Goal: Task Accomplishment & Management: Use online tool/utility

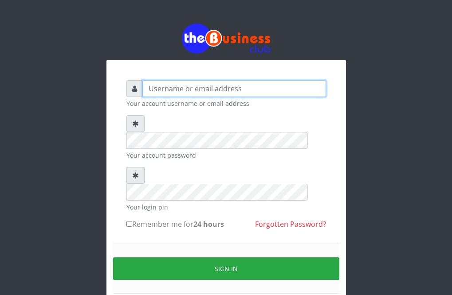
type input "Sarahadesode"
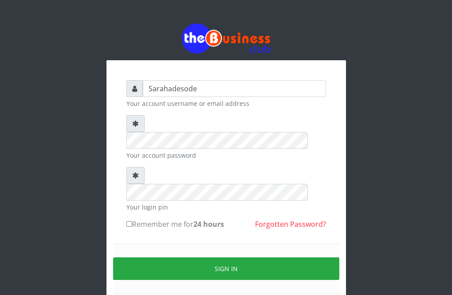
click at [375, 211] on div "Sarahadesode Your account username or email address Your account password Your …" at bounding box center [226, 177] width 426 height 354
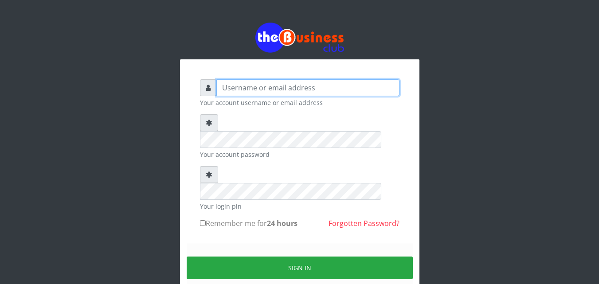
type input "Sarahadesode"
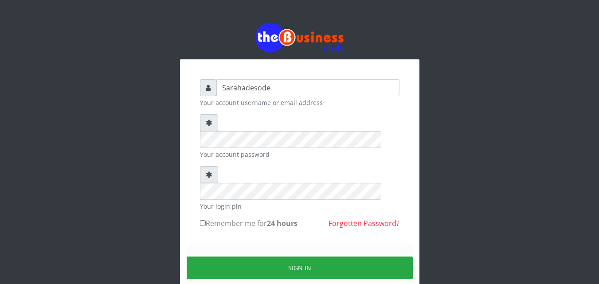
click at [203, 220] on input "Remember me for 24 hours" at bounding box center [203, 223] width 6 height 6
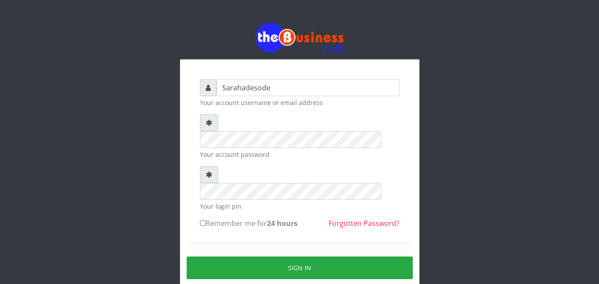
checkbox input "true"
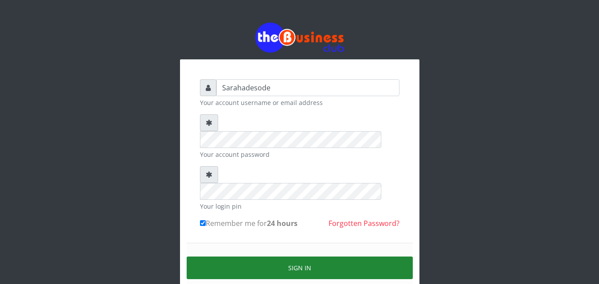
click at [253, 257] on button "Sign in" at bounding box center [300, 268] width 226 height 23
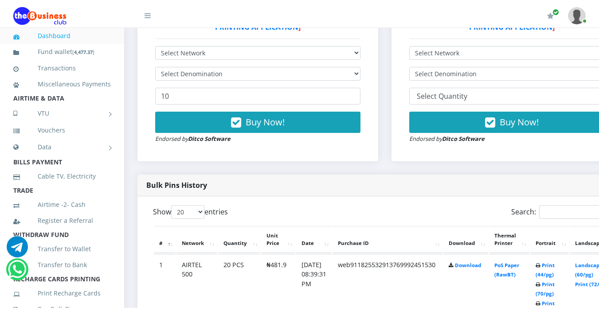
scroll to position [310, 0]
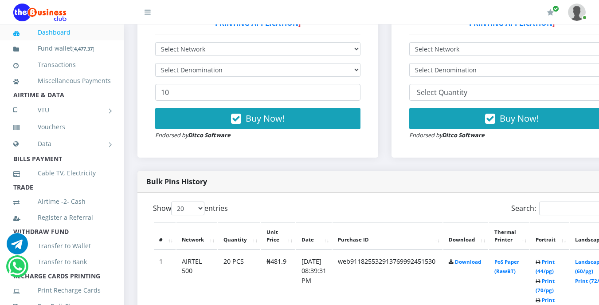
drag, startPoint x: 8, startPoint y: 20, endPoint x: 150, endPoint y: 15, distance: 142.4
click at [150, 15] on icon at bounding box center [148, 11] width 6 height 7
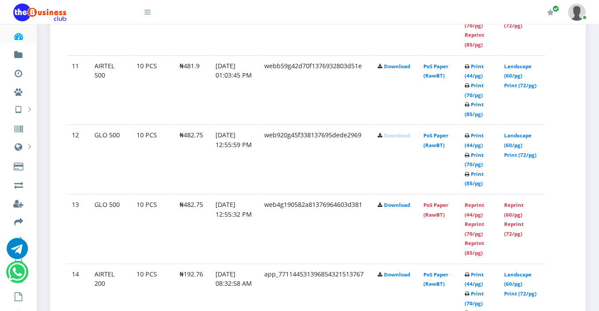
scroll to position [1241, 0]
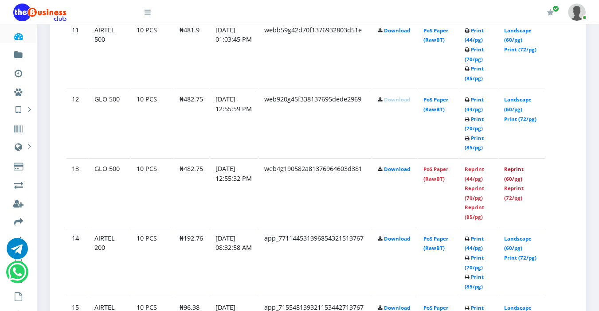
click at [510, 170] on link "Reprint (60/pg)" at bounding box center [514, 174] width 20 height 16
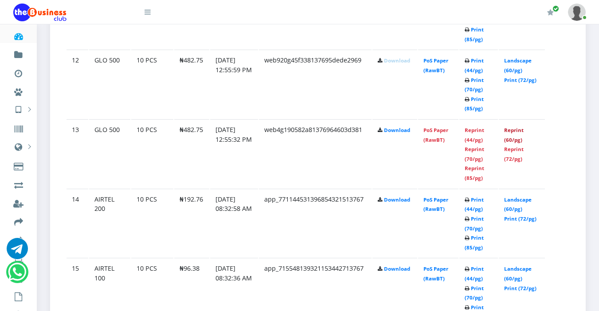
scroll to position [1286, 0]
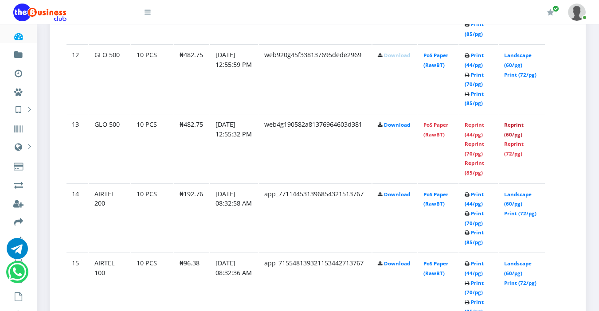
drag, startPoint x: 512, startPoint y: 125, endPoint x: 348, endPoint y: 101, distance: 166.3
click at [512, 125] on link "Reprint (60/pg)" at bounding box center [514, 129] width 20 height 16
click at [508, 124] on link "Reprint (60/pg)" at bounding box center [514, 129] width 20 height 16
